Goal: Task Accomplishment & Management: Complete application form

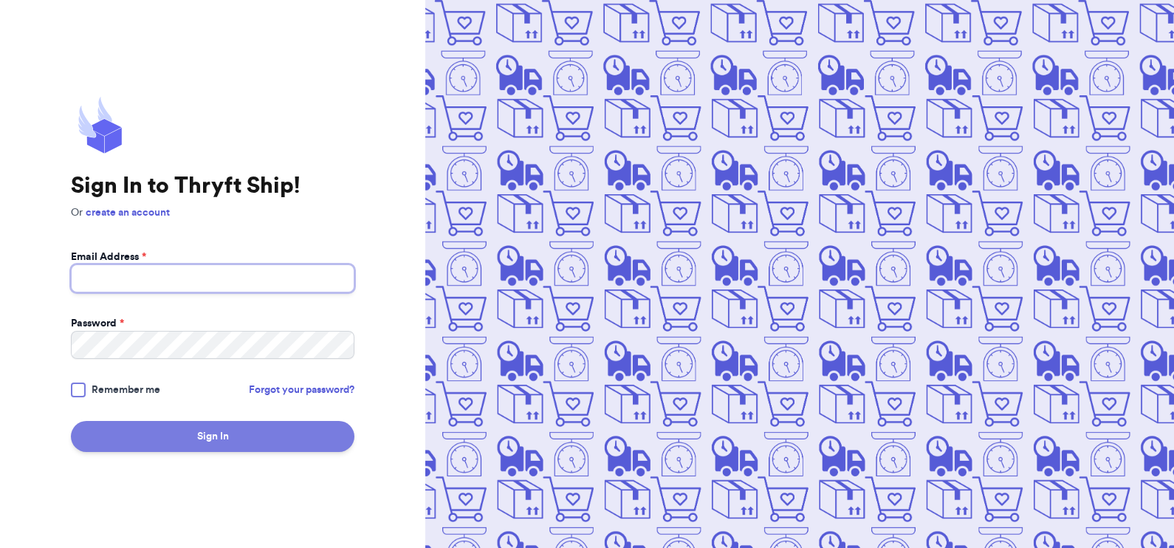
type input "[EMAIL_ADDRESS][DOMAIN_NAME]"
click at [219, 428] on button "Sign In" at bounding box center [213, 436] width 284 height 31
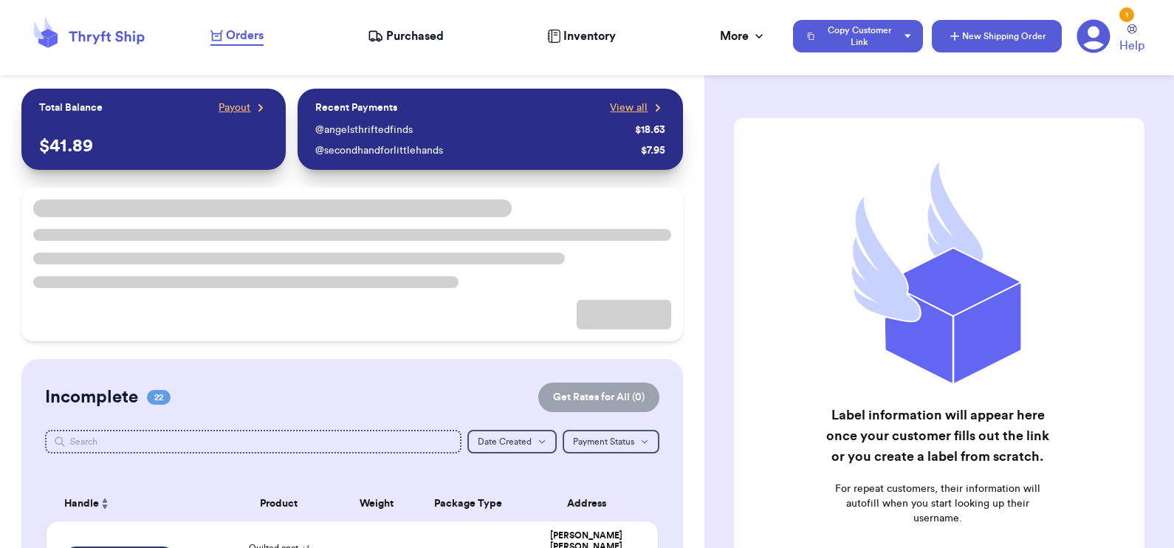
click at [958, 30] on icon "button" at bounding box center [954, 36] width 15 height 15
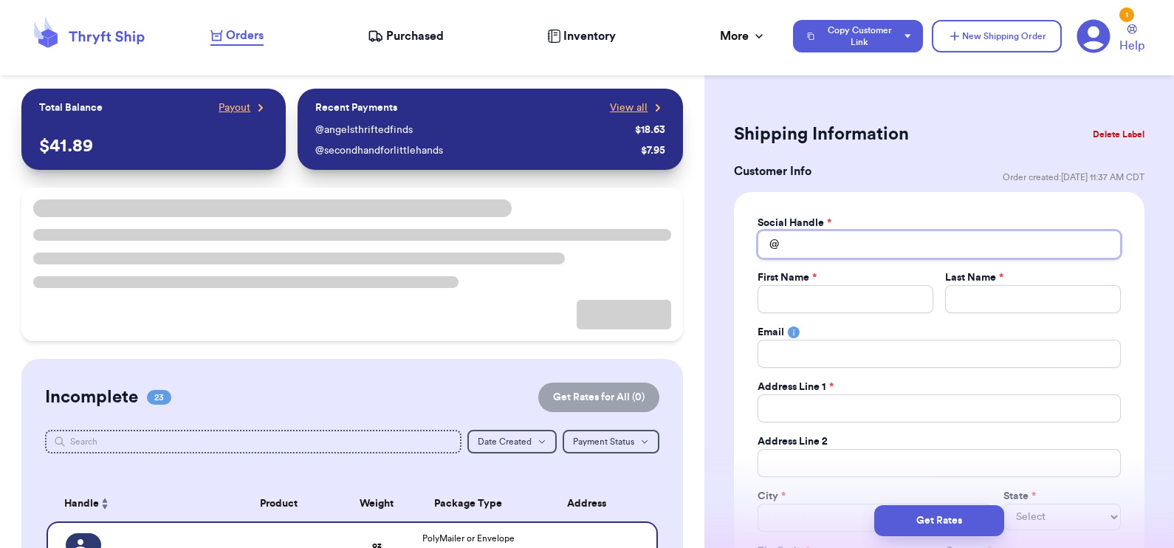
click at [838, 240] on input "Total Amount Paid" at bounding box center [939, 244] width 363 height 28
type input "c"
type input "ca"
type input "car"
type input "caro"
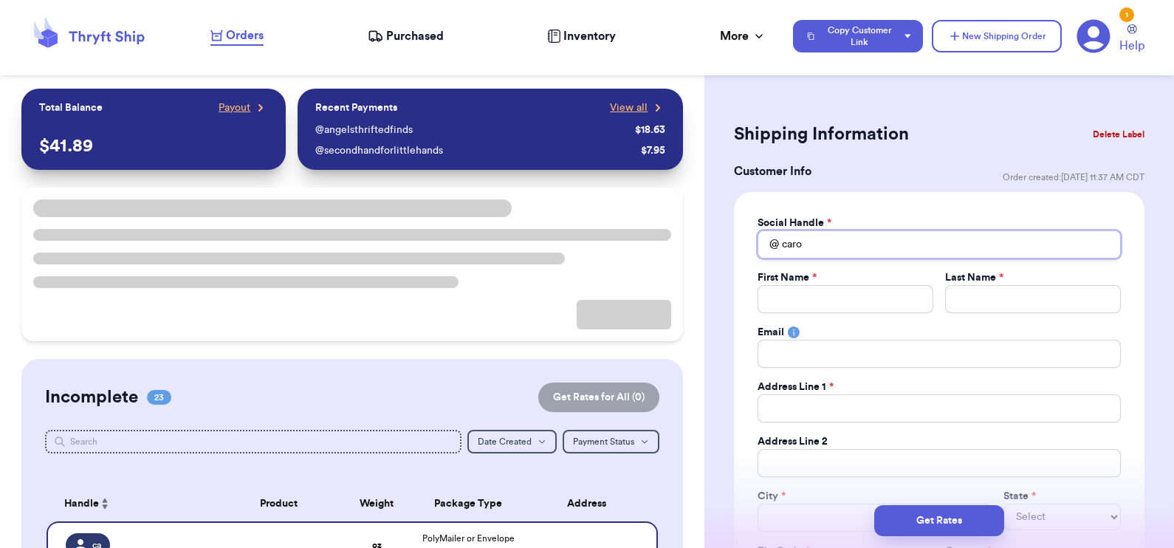
type input "[PERSON_NAME]"
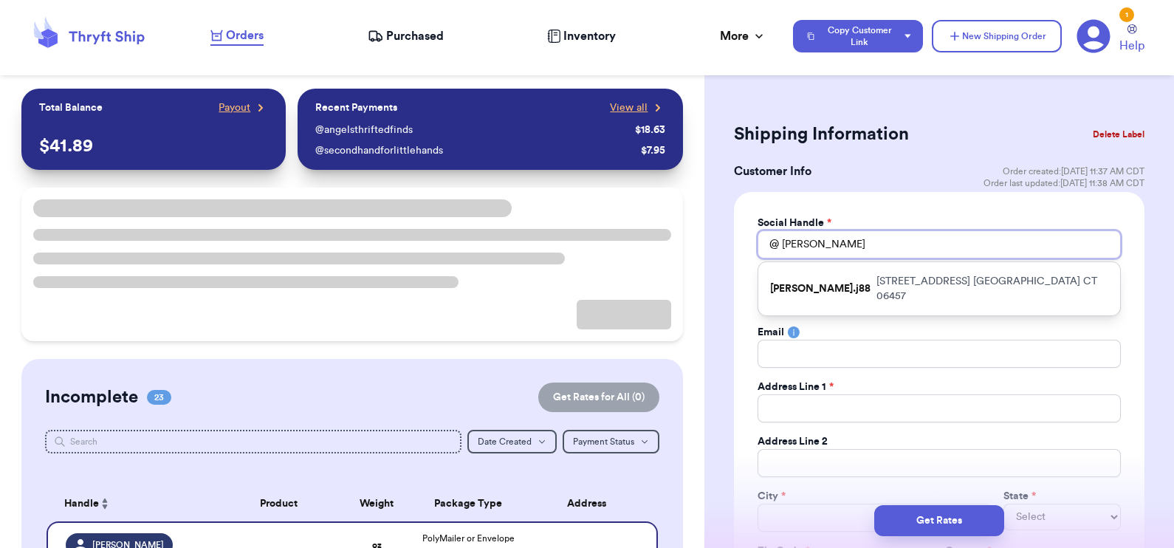
type input "[PERSON_NAME]"
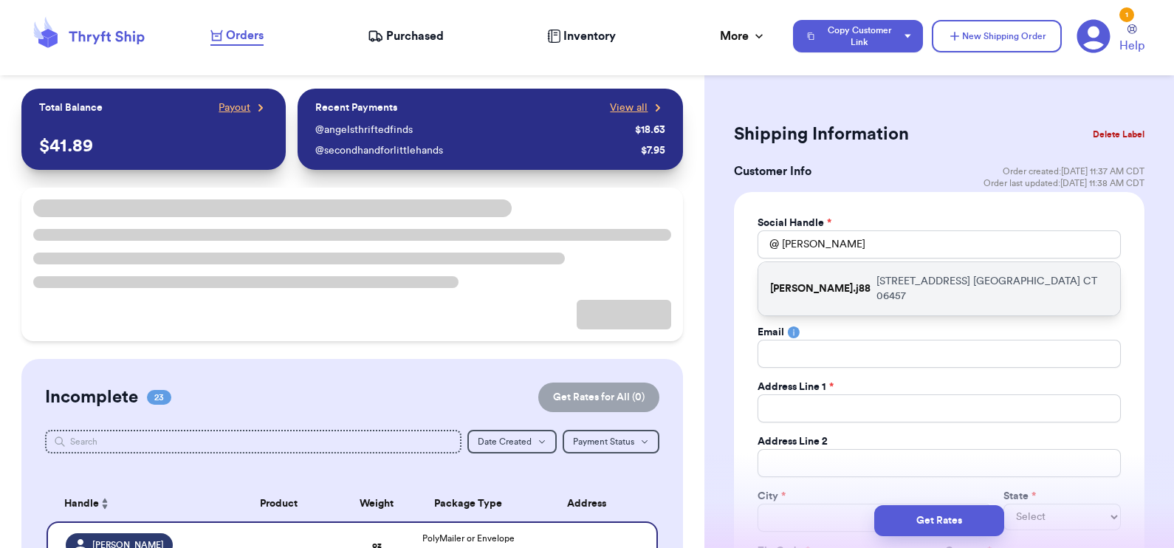
click at [855, 271] on div "[PERSON_NAME].j88 [STREET_ADDRESS]" at bounding box center [939, 288] width 362 height 53
type input "[PERSON_NAME].j88"
type input "[PERSON_NAME]"
type input "[EMAIL_ADDRESS][DOMAIN_NAME]"
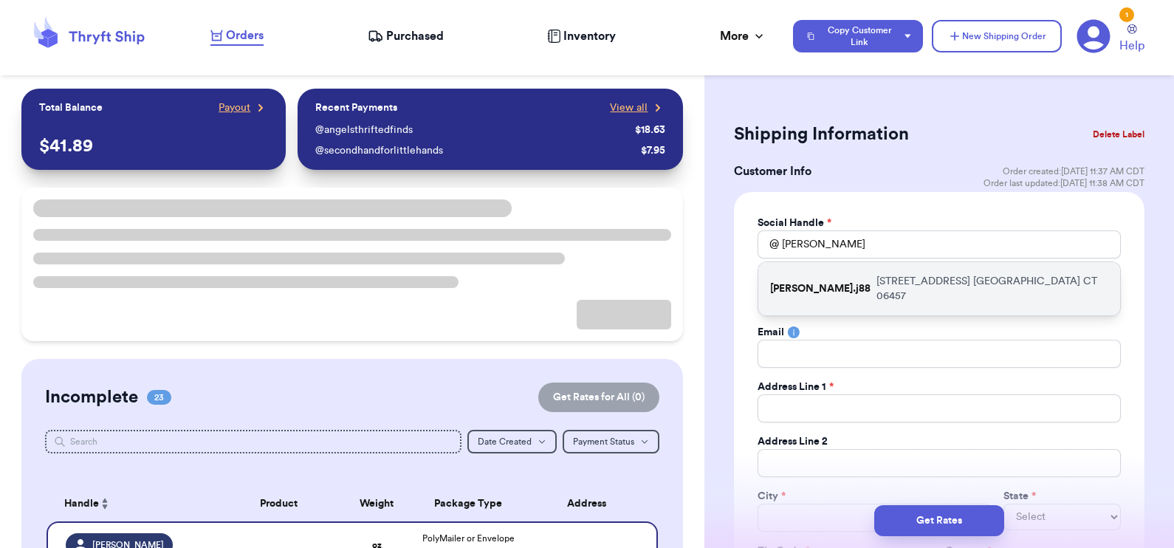
type input "[STREET_ADDRESS]"
type input "[GEOGRAPHIC_DATA]"
select select "CT"
type input "06457"
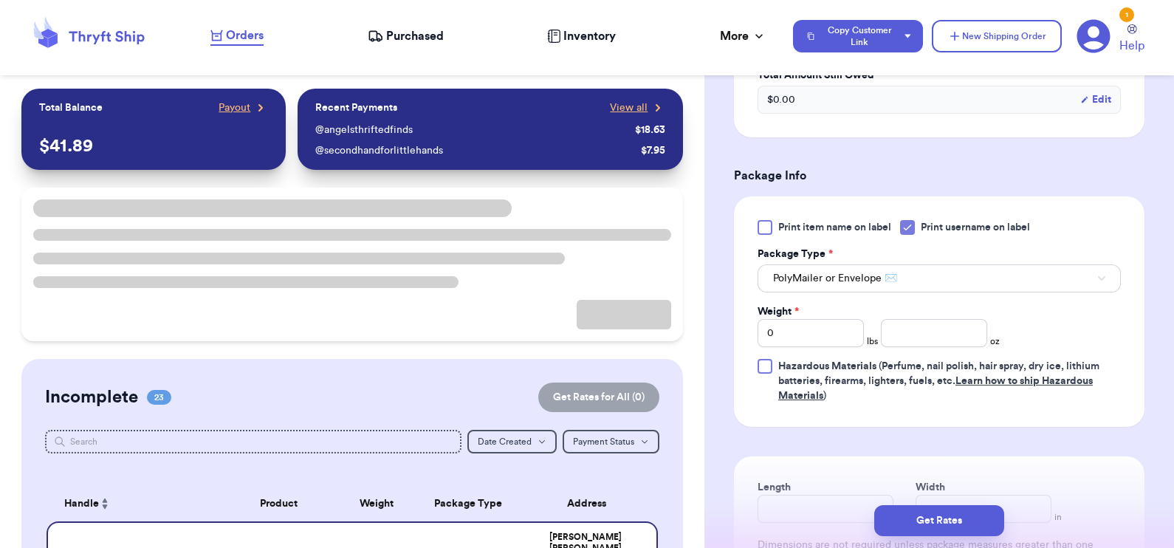
scroll to position [786, 0]
click at [775, 330] on input "0" at bounding box center [811, 331] width 106 height 28
type input "01"
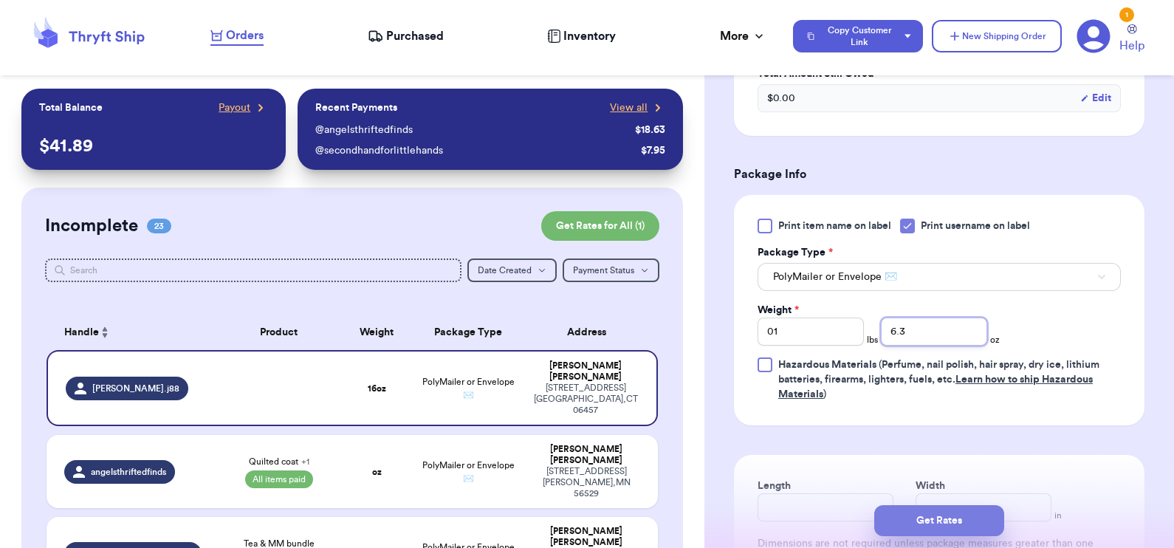
type input "6.3"
click at [930, 527] on button "Get Rates" at bounding box center [939, 520] width 130 height 31
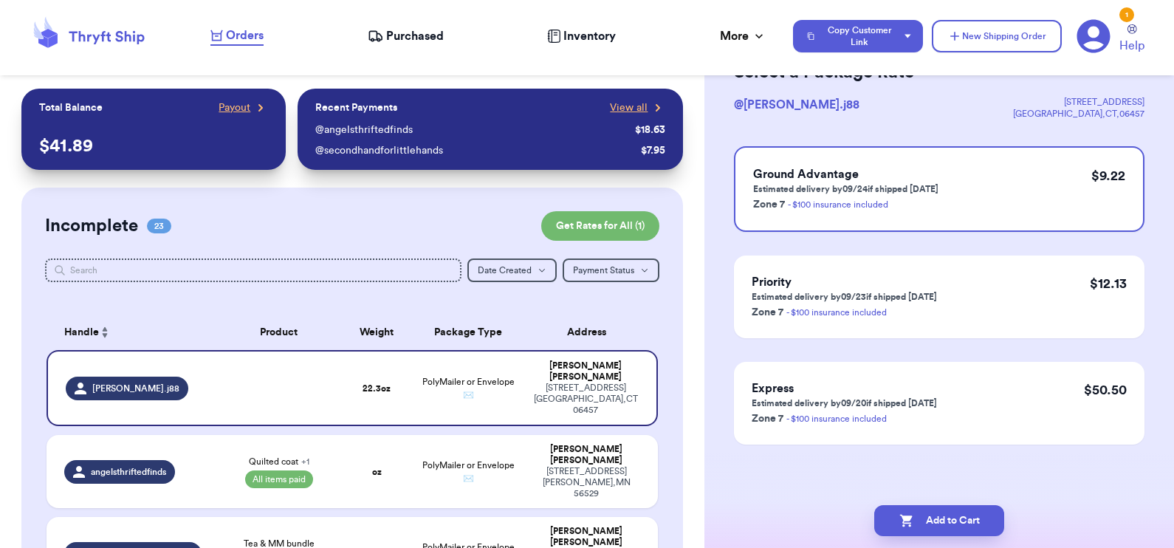
scroll to position [0, 0]
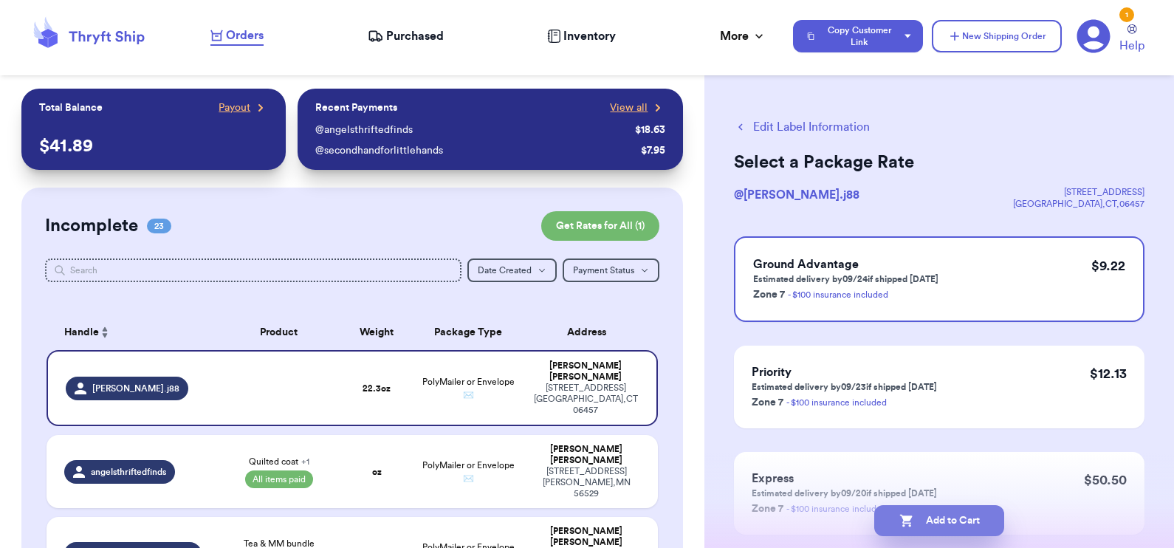
click at [939, 524] on button "Add to Cart" at bounding box center [939, 520] width 130 height 31
checkbox input "true"
select select "paid"
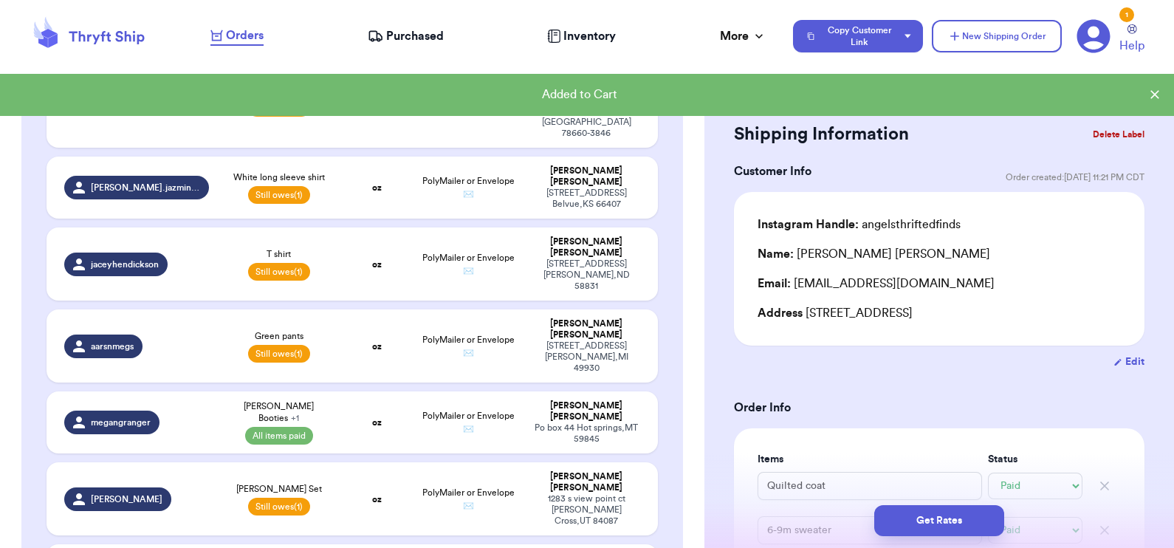
scroll to position [1416, 0]
